Goal: Navigation & Orientation: Understand site structure

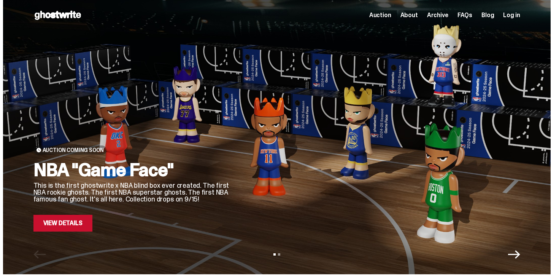
click at [49, 223] on link "View Details" at bounding box center [62, 223] width 59 height 17
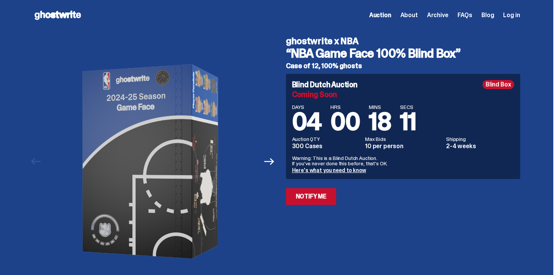
click at [416, 17] on span "About" at bounding box center [410, 15] width 18 height 6
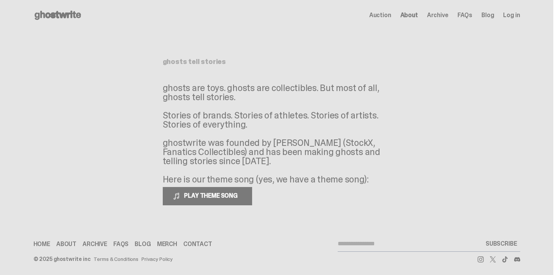
click at [445, 14] on span "Archive" at bounding box center [437, 15] width 21 height 6
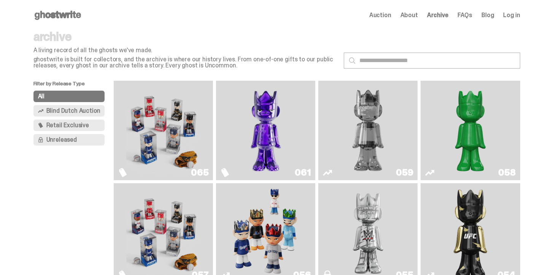
click at [172, 126] on img "Game Face (2025)" at bounding box center [163, 130] width 75 height 93
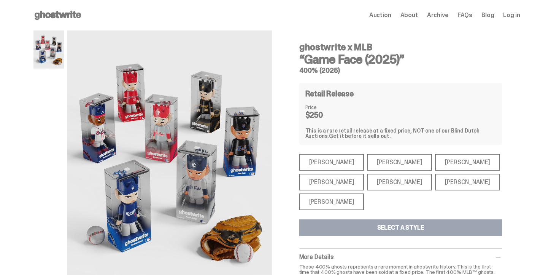
click at [414, 18] on span "About" at bounding box center [410, 15] width 18 height 6
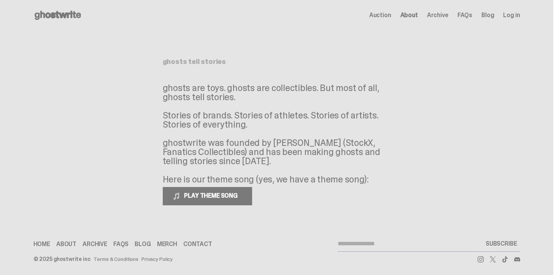
click at [449, 12] on span "Archive" at bounding box center [437, 15] width 21 height 6
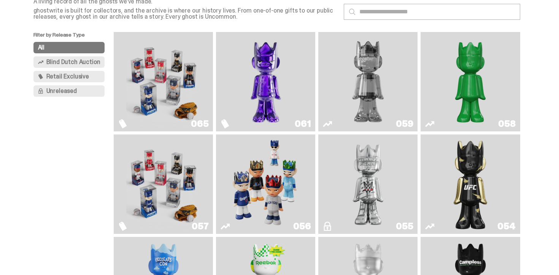
scroll to position [181, 0]
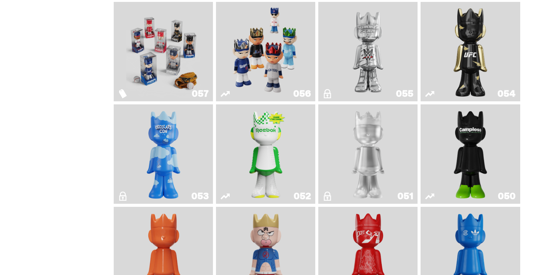
click at [394, 45] on img "I Was There SummerSlam" at bounding box center [368, 51] width 75 height 93
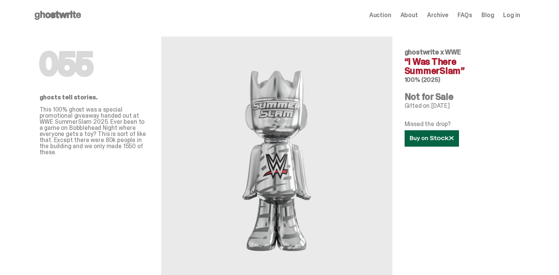
click at [427, 140] on icon at bounding box center [432, 138] width 44 height 6
click at [389, 16] on span "Auction" at bounding box center [380, 15] width 22 height 6
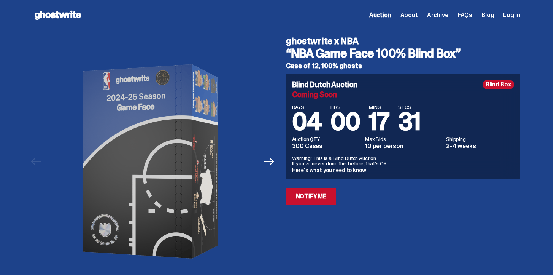
click at [449, 18] on span "Archive" at bounding box center [437, 15] width 21 height 6
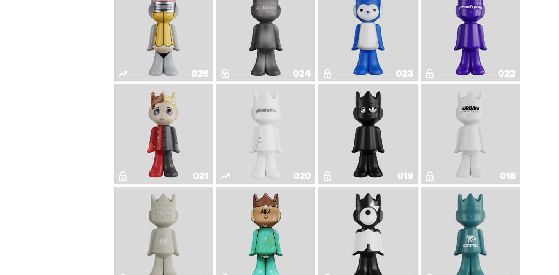
scroll to position [1406, 0]
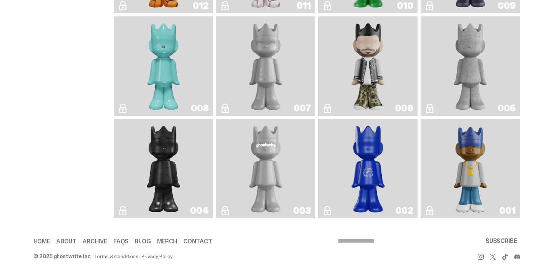
click at [271, 151] on img "ghostwriter" at bounding box center [266, 168] width 40 height 93
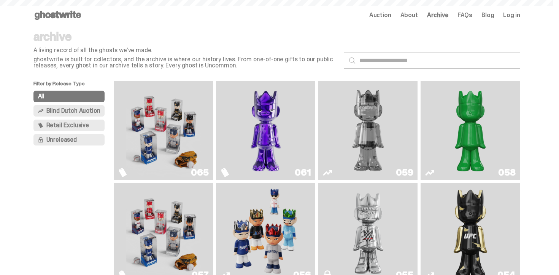
scroll to position [1406, 0]
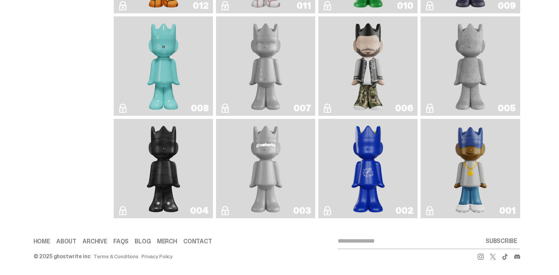
click at [459, 152] on img "Eastside Golf" at bounding box center [471, 168] width 40 height 93
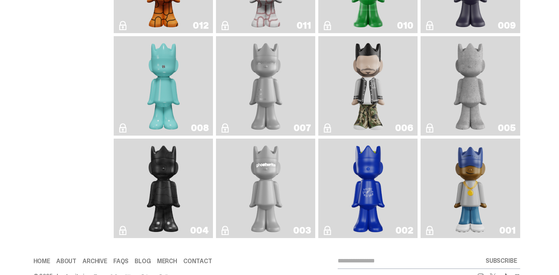
click at [373, 86] on img "Amiri" at bounding box center [368, 85] width 40 height 93
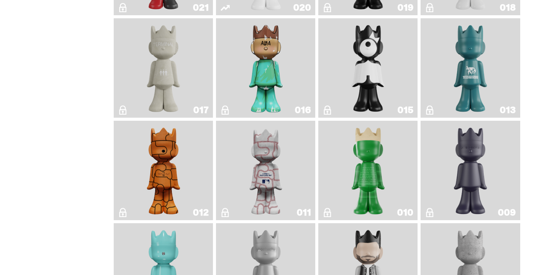
scroll to position [1188, 0]
click at [173, 162] on img "Basketball" at bounding box center [163, 170] width 40 height 93
